Goal: Task Accomplishment & Management: Use online tool/utility

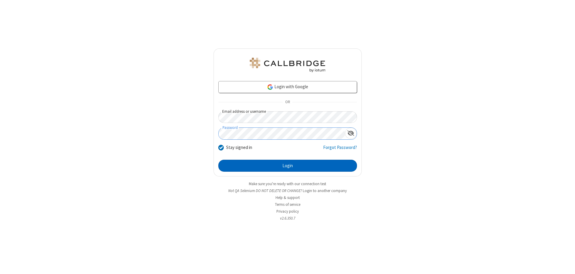
click at [288, 166] on button "Login" at bounding box center [287, 166] width 139 height 12
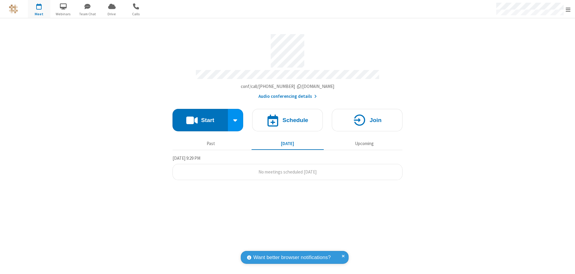
click at [200, 117] on button "Start" at bounding box center [200, 120] width 55 height 22
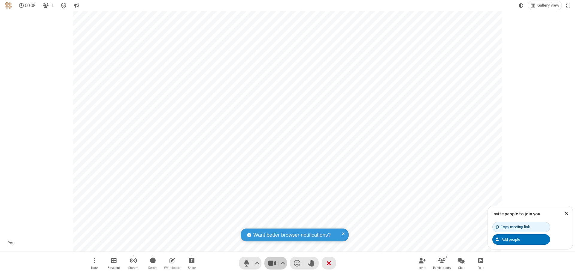
click at [272, 263] on span "Stop video (⌘+Shift+V)" at bounding box center [271, 263] width 9 height 9
click at [272, 263] on span "Start video (⌘+Shift+V)" at bounding box center [271, 263] width 9 height 9
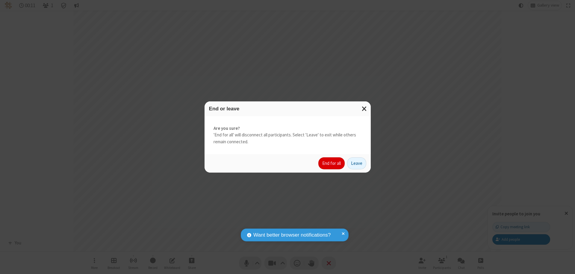
click at [332, 164] on button "End for all" at bounding box center [331, 164] width 26 height 12
